Goal: Task Accomplishment & Management: Manage account settings

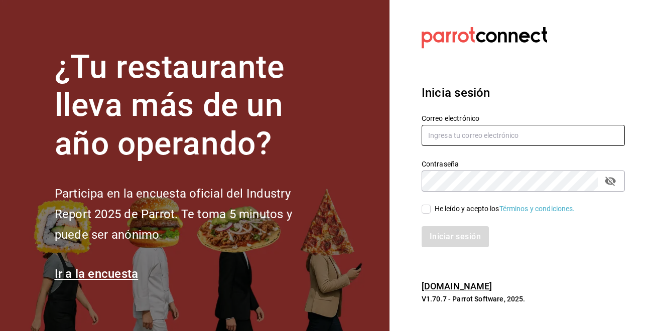
click at [481, 139] on input "text" at bounding box center [523, 135] width 203 height 21
type input "[EMAIL_ADDRESS][DOMAIN_NAME]"
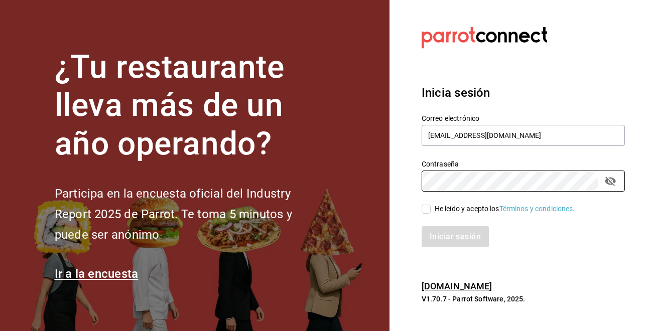
click at [430, 205] on input "He leído y acepto los Términos y condiciones." at bounding box center [426, 209] width 9 height 9
checkbox input "true"
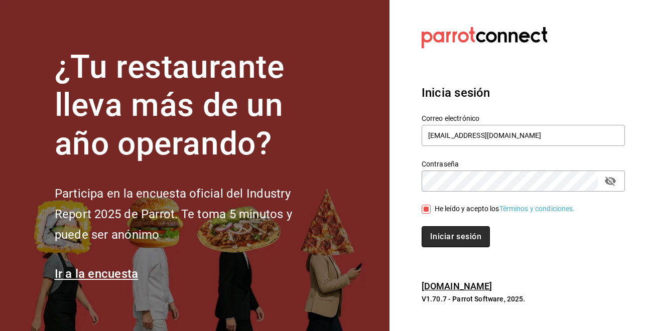
click at [447, 233] on button "Iniciar sesión" at bounding box center [456, 236] width 68 height 21
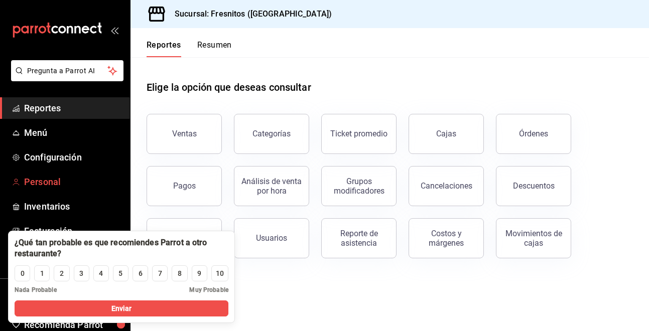
click at [43, 181] on span "Personal" at bounding box center [73, 182] width 98 height 14
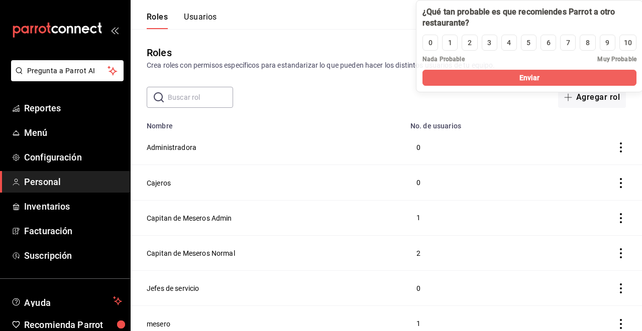
drag, startPoint x: 151, startPoint y: 242, endPoint x: 563, endPoint y: -26, distance: 491.0
click at [563, 0] on html "Pregunta a Parrot AI Reportes Menú Configuración Personal Inventarios Facturaci…" at bounding box center [321, 259] width 642 height 518
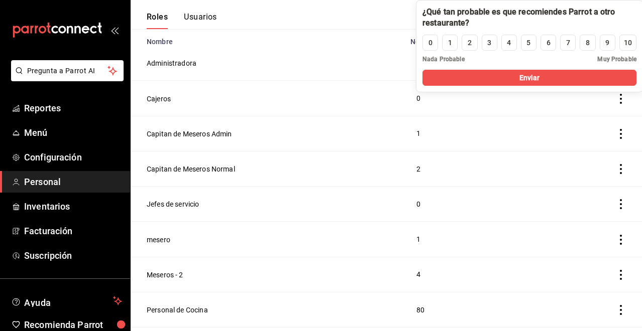
scroll to position [81, 0]
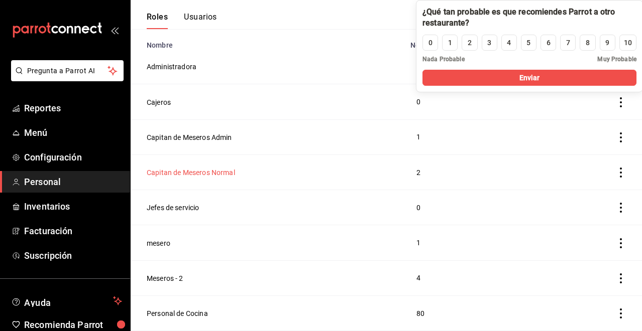
click at [187, 173] on button "Capitan de Meseros Normal" at bounding box center [191, 173] width 88 height 10
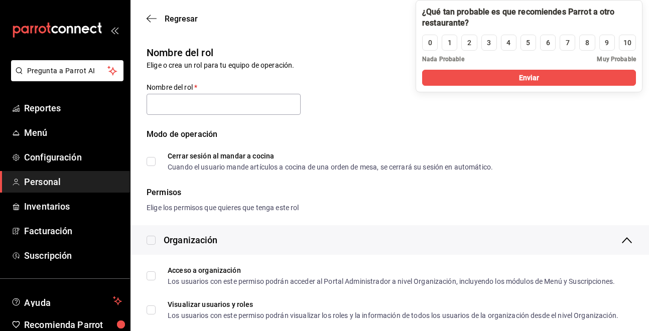
type input "Capitan de Meseros Normal"
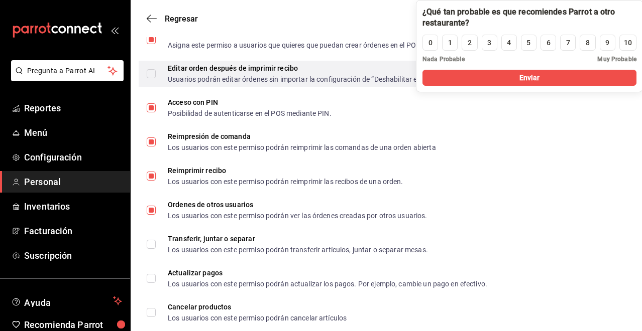
scroll to position [1606, 0]
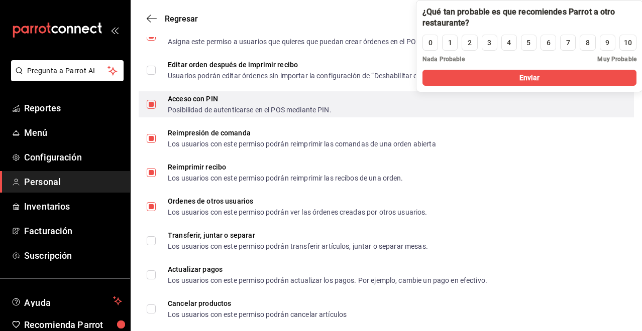
click at [153, 109] on input "Acceso con PIN Posibilidad de autenticarse en el POS mediante PIN." at bounding box center [151, 104] width 9 height 9
checkbox input "false"
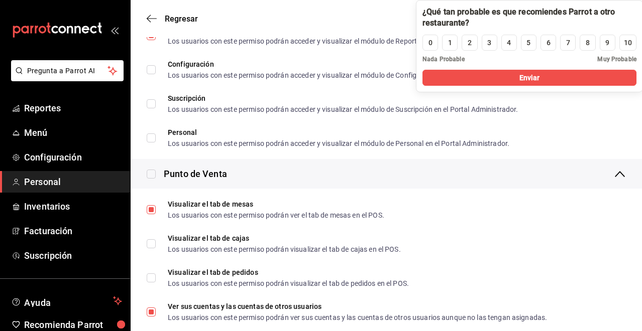
scroll to position [627, 0]
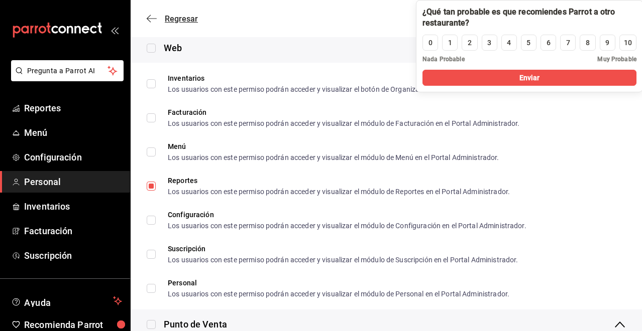
click at [153, 18] on icon "button" at bounding box center [152, 18] width 10 height 9
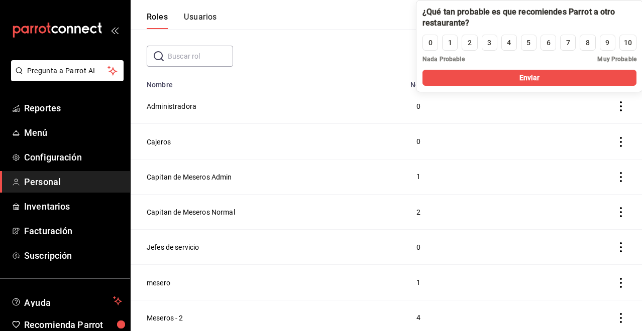
scroll to position [31, 0]
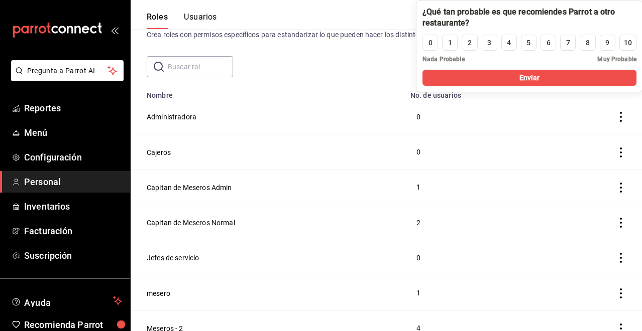
click at [52, 185] on span "Personal" at bounding box center [73, 182] width 98 height 14
click at [191, 259] on button "Jefes de servicio" at bounding box center [173, 258] width 53 height 10
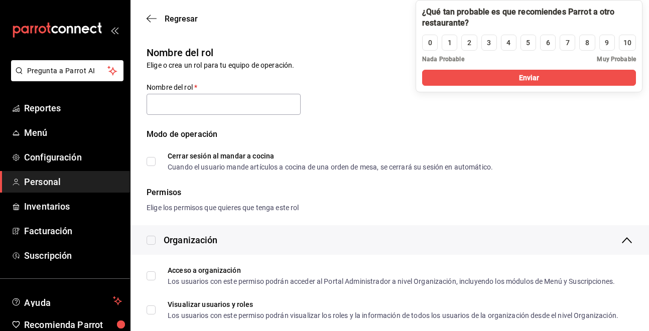
type input "Jefes de servicio"
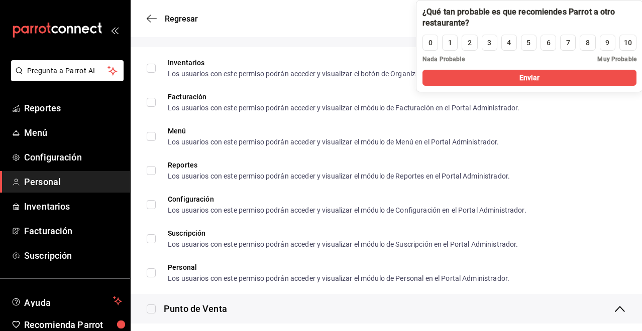
scroll to position [653, 0]
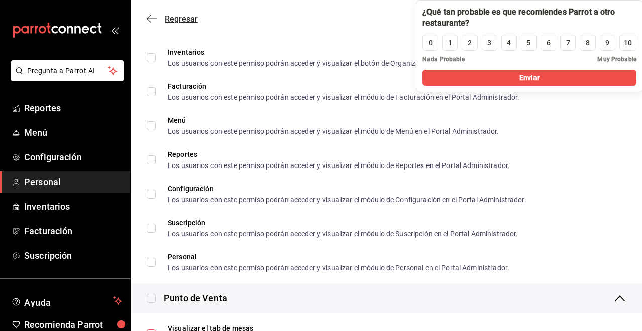
click at [152, 23] on icon "button" at bounding box center [152, 18] width 10 height 9
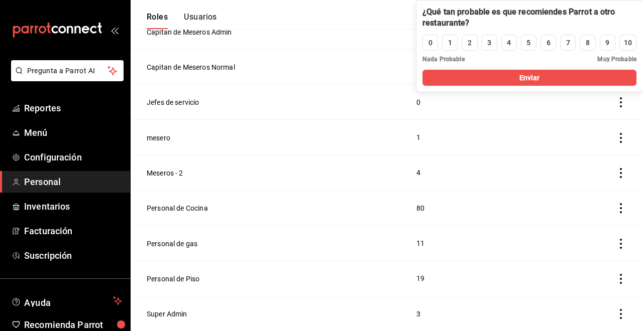
scroll to position [181, 0]
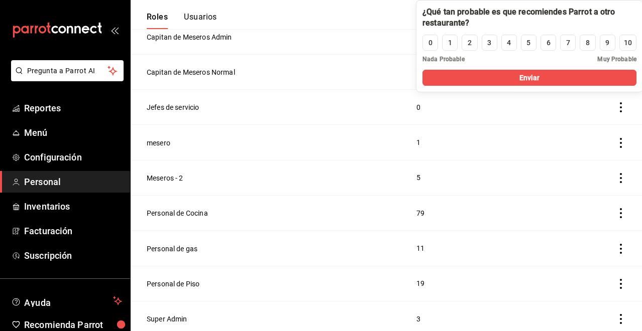
click at [89, 186] on span "Personal" at bounding box center [73, 182] width 98 height 14
click at [199, 106] on button "Jefes de servicio" at bounding box center [173, 107] width 53 height 10
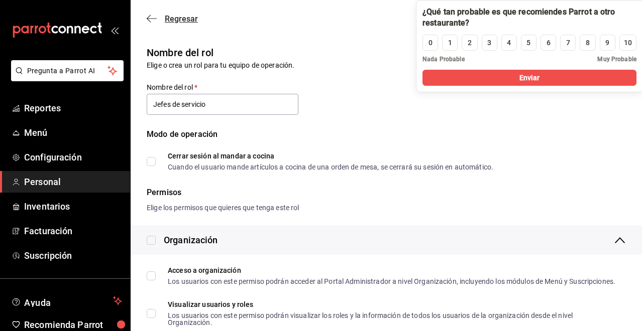
click at [149, 22] on icon "button" at bounding box center [152, 18] width 10 height 9
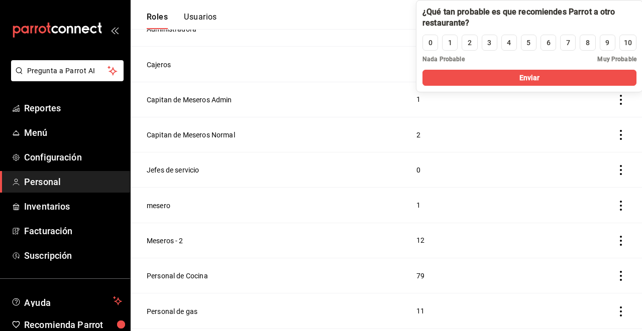
scroll to position [131, 0]
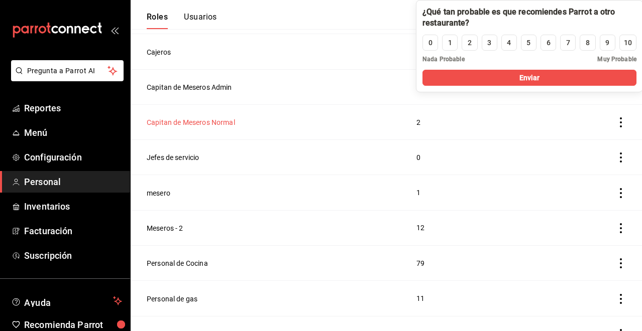
click at [215, 122] on button "Capitan de Meseros Normal" at bounding box center [191, 122] width 88 height 10
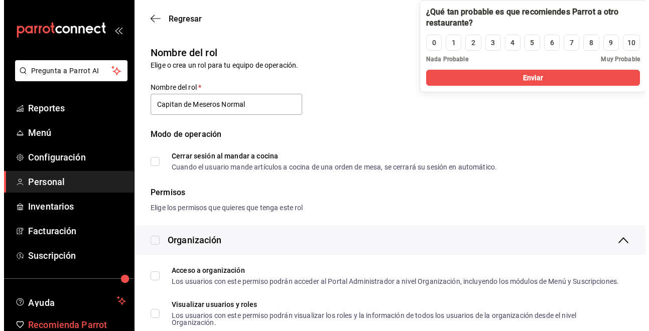
scroll to position [48, 0]
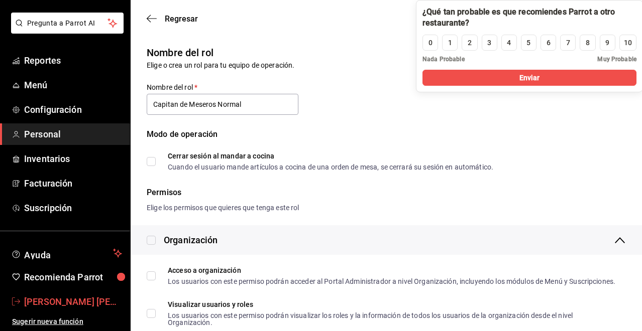
click at [73, 303] on span "[PERSON_NAME] [PERSON_NAME]" at bounding box center [73, 302] width 98 height 14
